Goal: Information Seeking & Learning: Learn about a topic

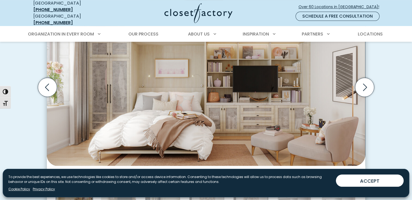
scroll to position [217, 0]
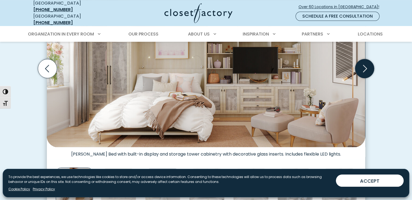
click at [361, 62] on icon "Next slide" at bounding box center [364, 68] width 19 height 19
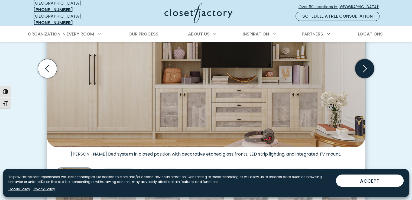
click at [361, 62] on icon "Next slide" at bounding box center [364, 68] width 19 height 19
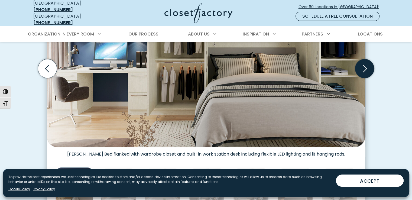
click at [361, 63] on icon "Next slide" at bounding box center [364, 68] width 19 height 19
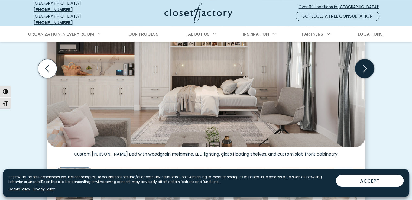
click at [361, 63] on icon "Next slide" at bounding box center [364, 68] width 19 height 19
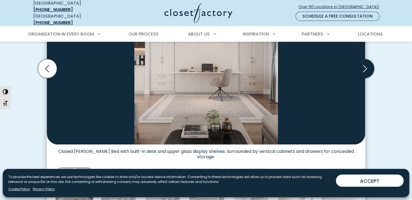
click at [361, 63] on icon "Next slide" at bounding box center [364, 68] width 19 height 19
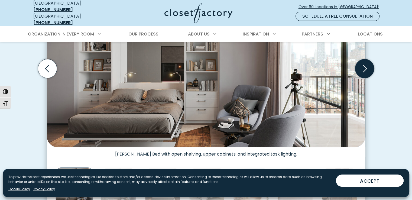
click at [361, 63] on icon "Next slide" at bounding box center [364, 68] width 19 height 19
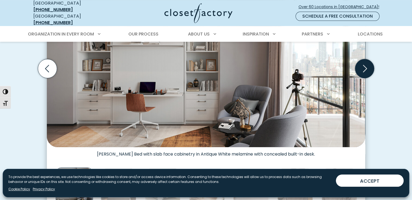
click at [361, 63] on icon "Next slide" at bounding box center [364, 68] width 19 height 19
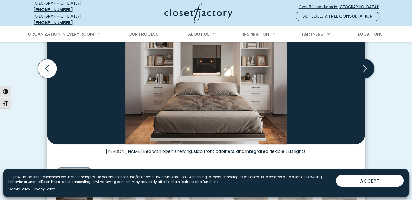
click at [361, 63] on icon "Next slide" at bounding box center [364, 68] width 19 height 19
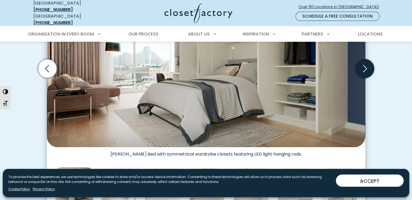
click at [361, 63] on icon "Next slide" at bounding box center [364, 68] width 19 height 19
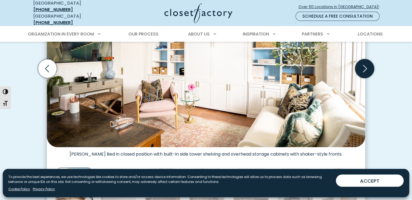
click at [361, 63] on icon "Next slide" at bounding box center [364, 68] width 19 height 19
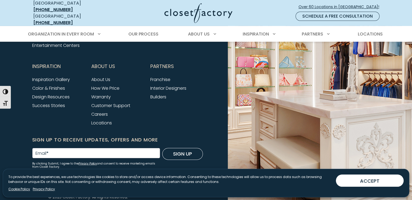
scroll to position [1831, 0]
